Goal: Navigation & Orientation: Find specific page/section

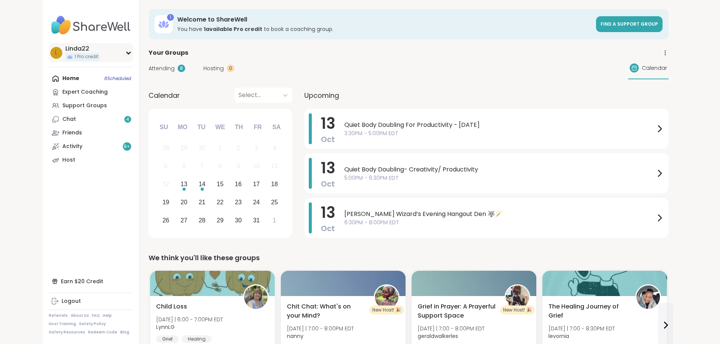
click at [83, 49] on div "L Linda22 1 Pro credit" at bounding box center [91, 52] width 84 height 19
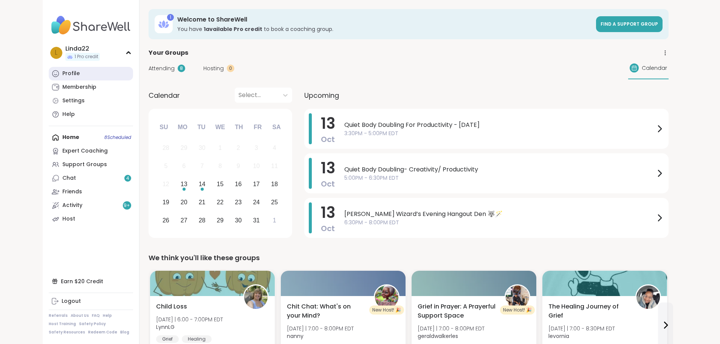
click at [76, 70] on link "Profile" at bounding box center [91, 74] width 84 height 14
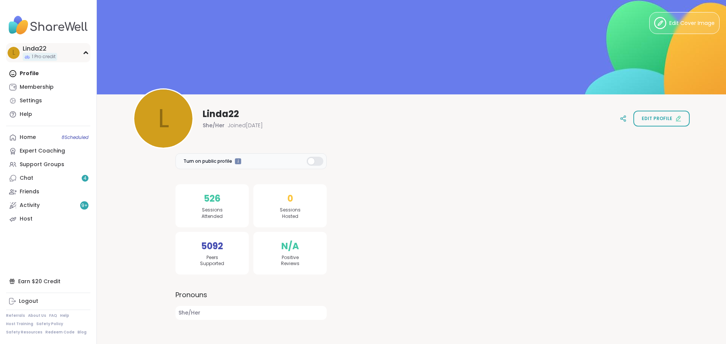
click at [76, 60] on div "L Linda22 1 Pro credit" at bounding box center [48, 52] width 84 height 19
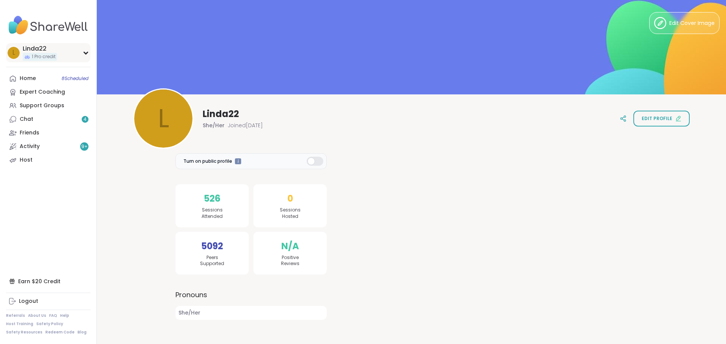
click at [74, 61] on div "L Linda22 1 Pro credit" at bounding box center [48, 52] width 84 height 19
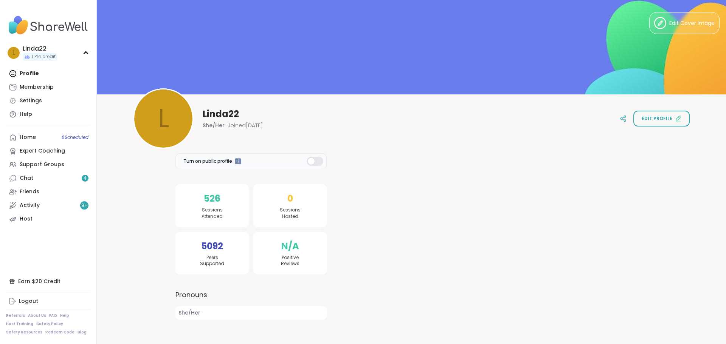
click at [33, 74] on div "Profile Membership Settings Help" at bounding box center [48, 94] width 84 height 54
click at [51, 57] on span "1 Pro credit" at bounding box center [44, 57] width 24 height 6
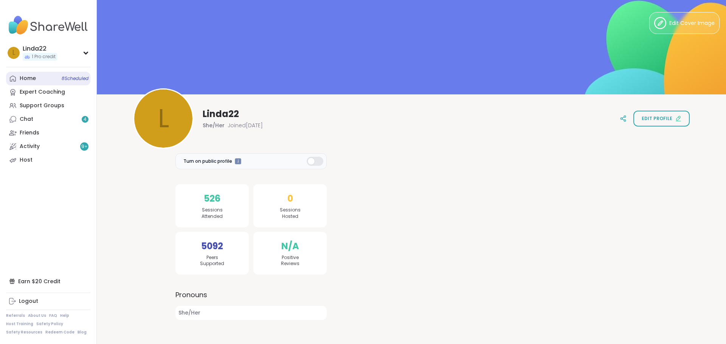
click at [52, 74] on link "Home 8 Scheduled" at bounding box center [48, 79] width 84 height 14
